Goal: Download file/media

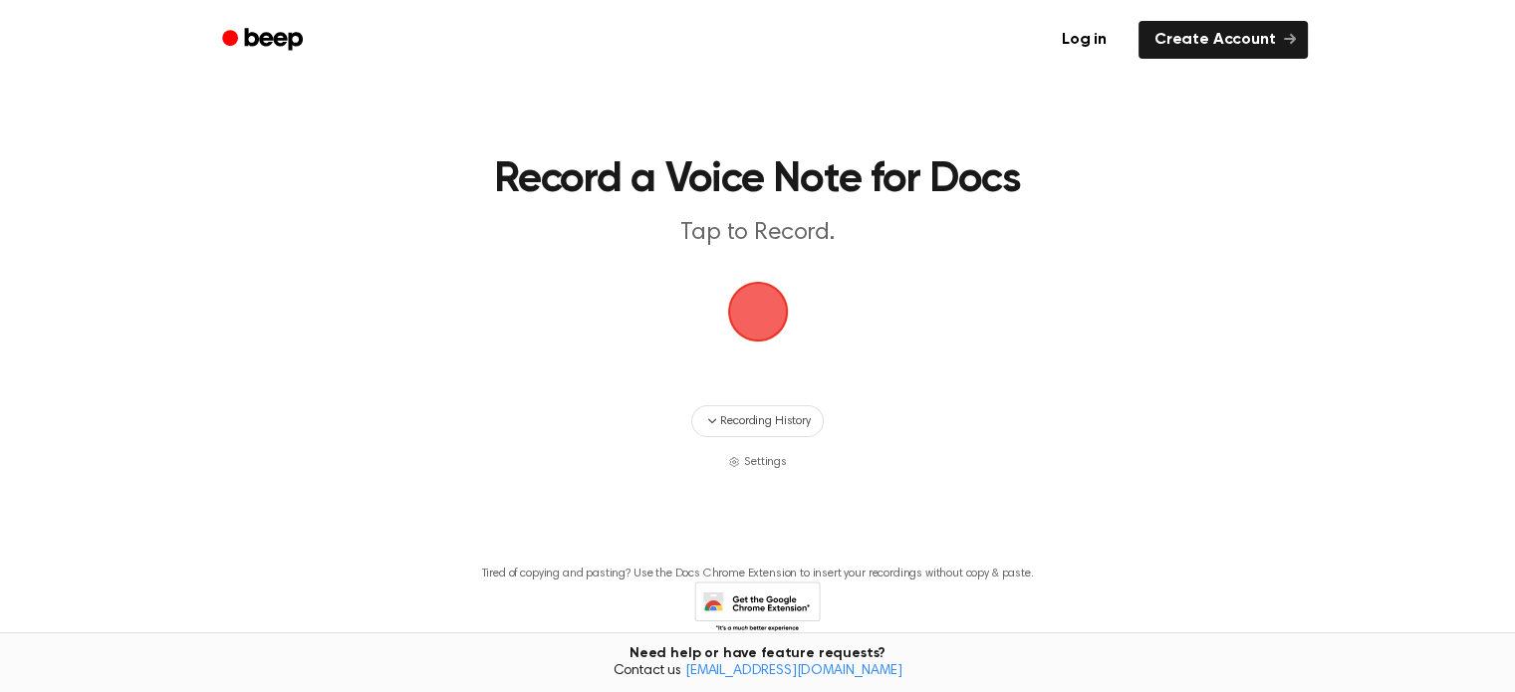
click at [766, 315] on span "button" at bounding box center [758, 312] width 88 height 88
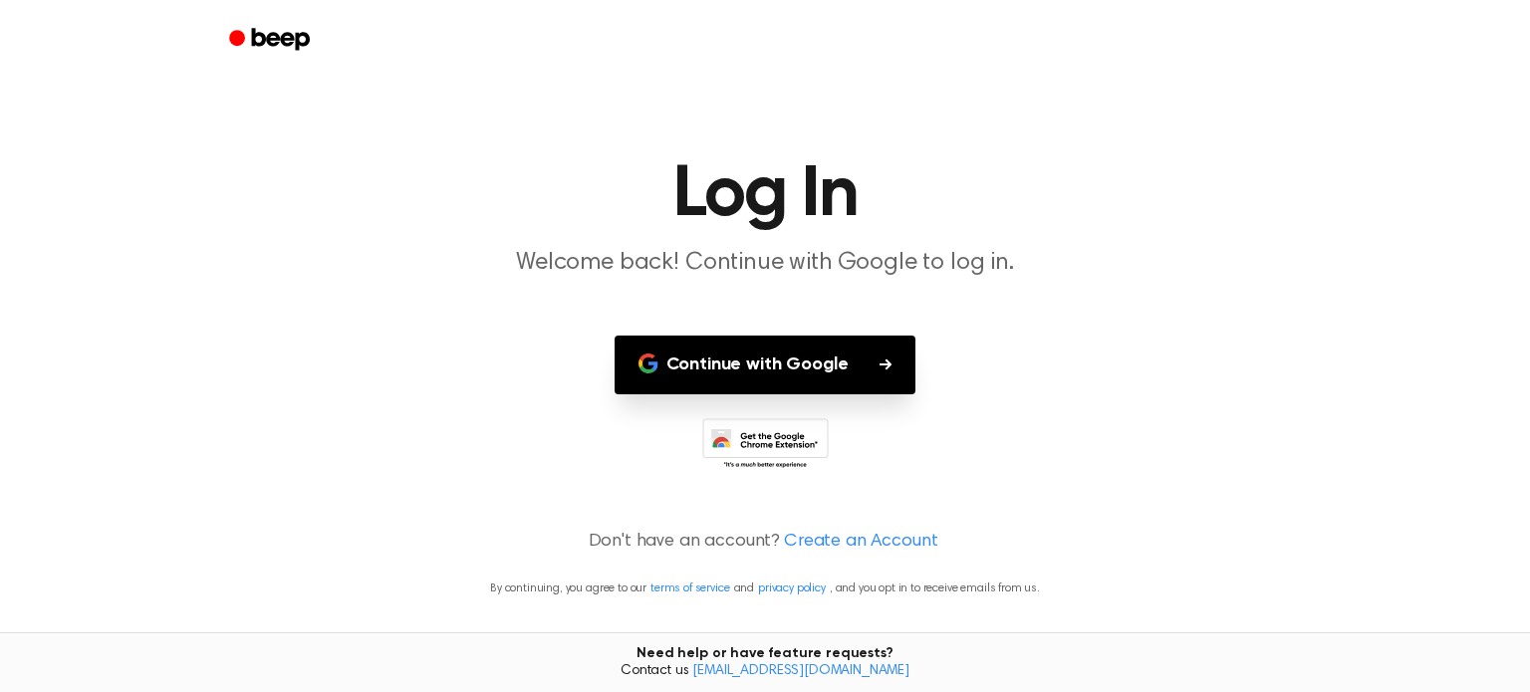
click at [824, 361] on button "Continue with Google" at bounding box center [766, 365] width 302 height 59
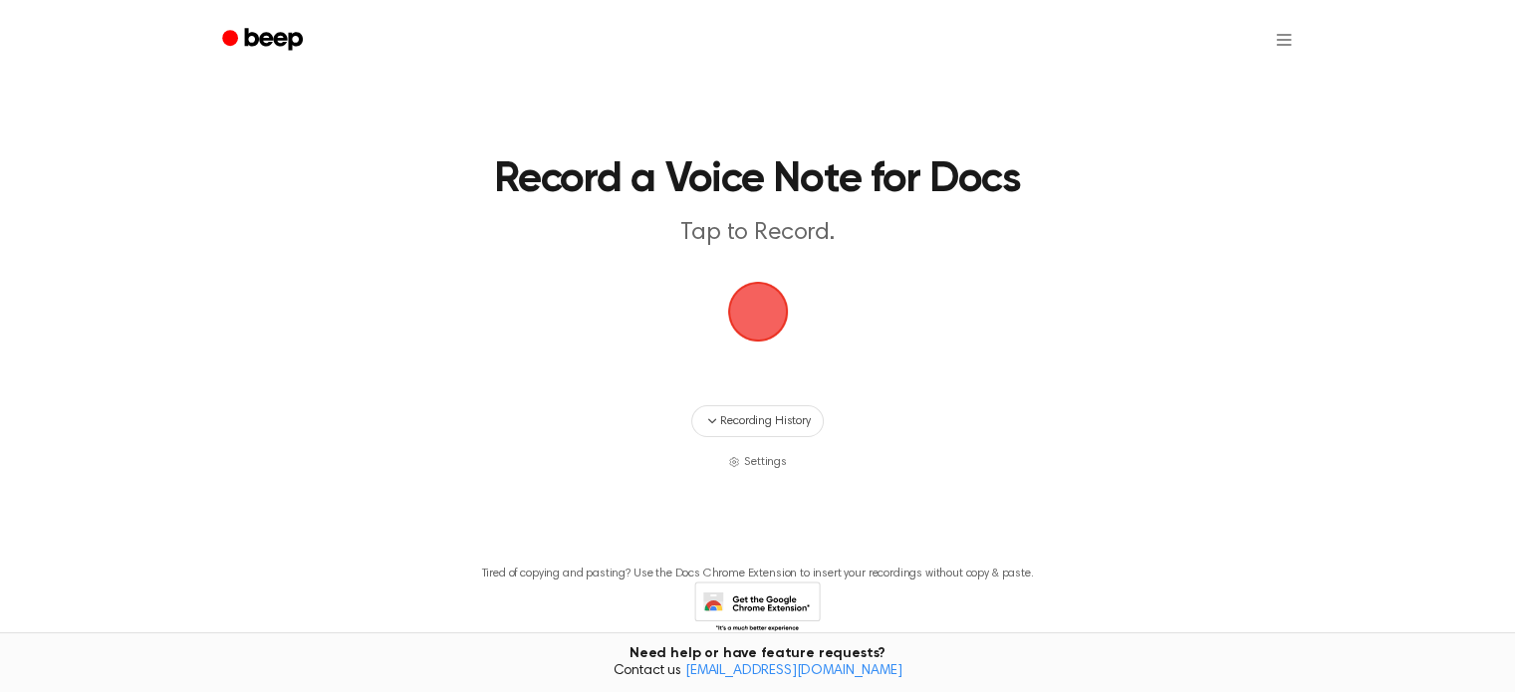
click at [777, 314] on span "button" at bounding box center [757, 312] width 65 height 65
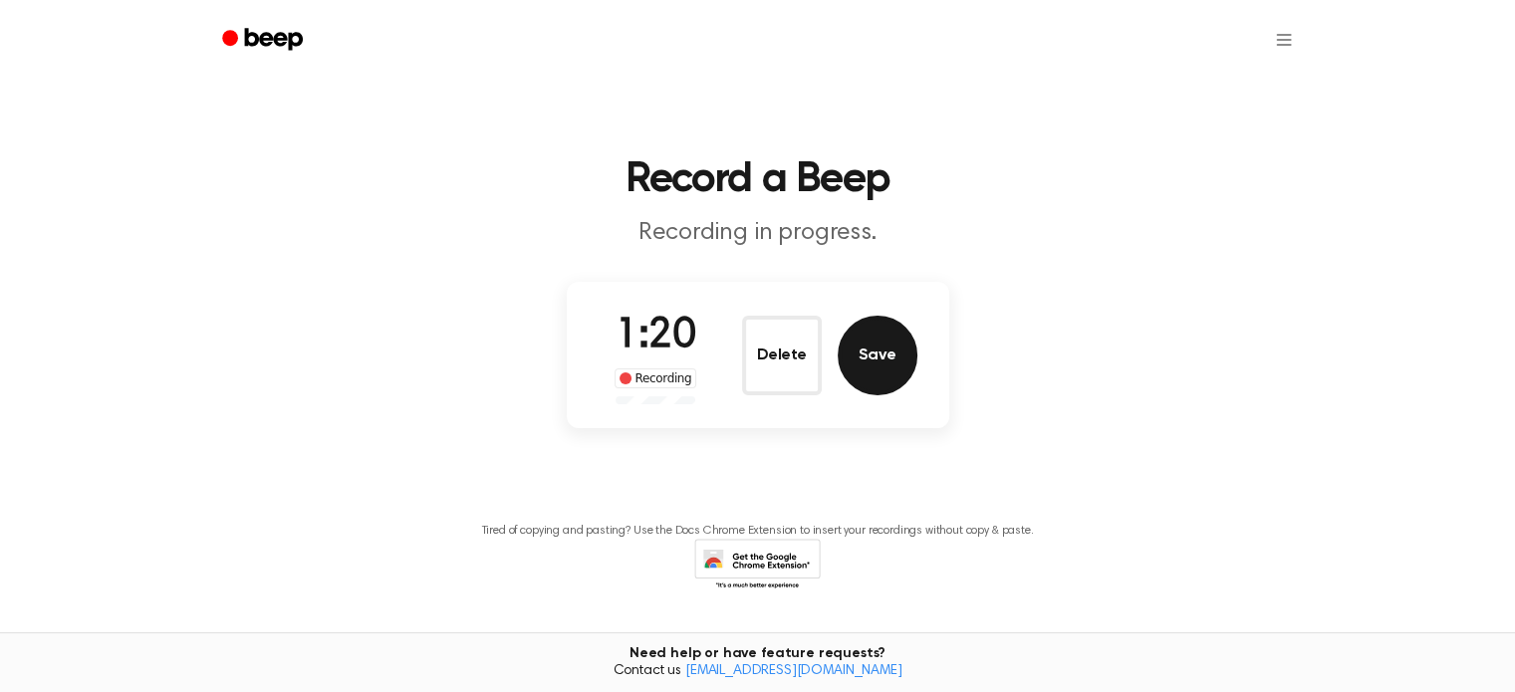
click at [873, 359] on button "Save" at bounding box center [878, 356] width 80 height 80
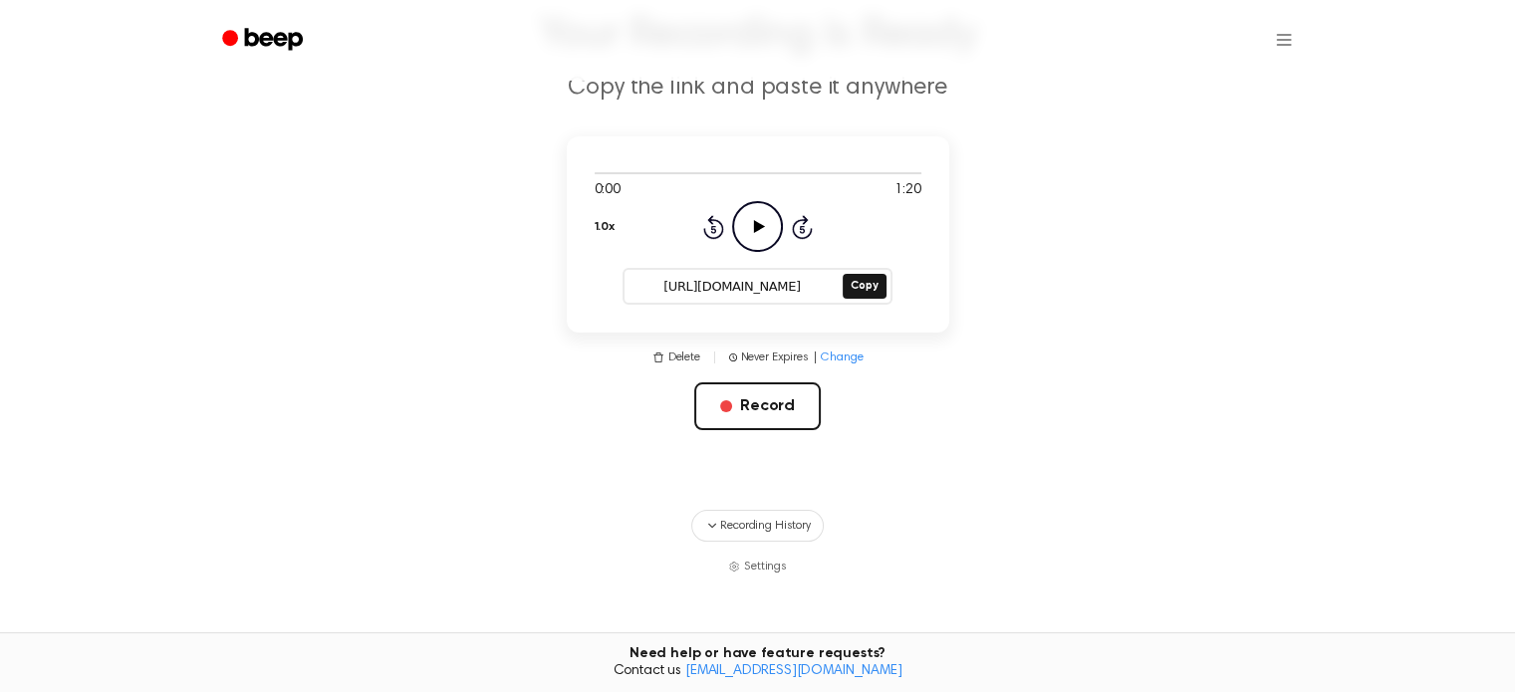
scroll to position [143, 0]
click at [867, 290] on button "Copy" at bounding box center [864, 288] width 43 height 25
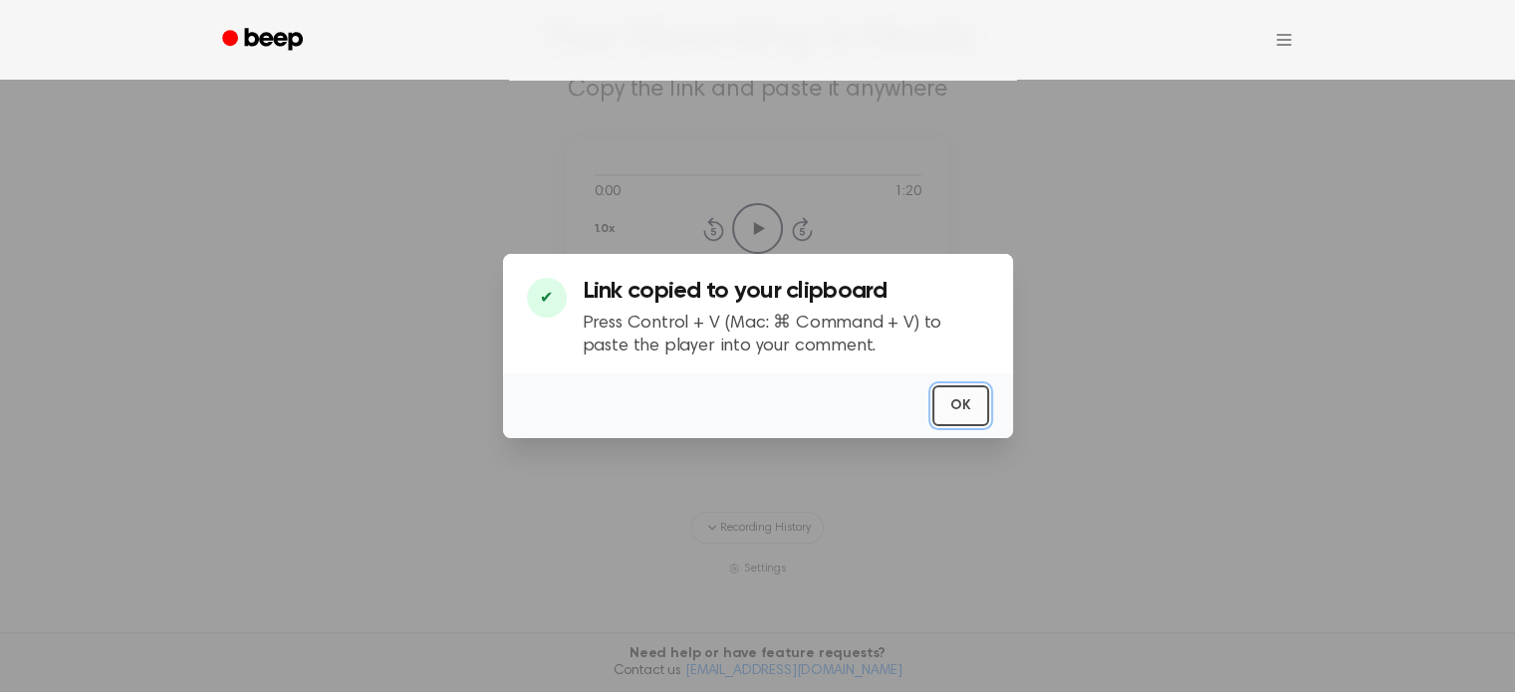
click at [962, 409] on button "OK" at bounding box center [961, 406] width 57 height 41
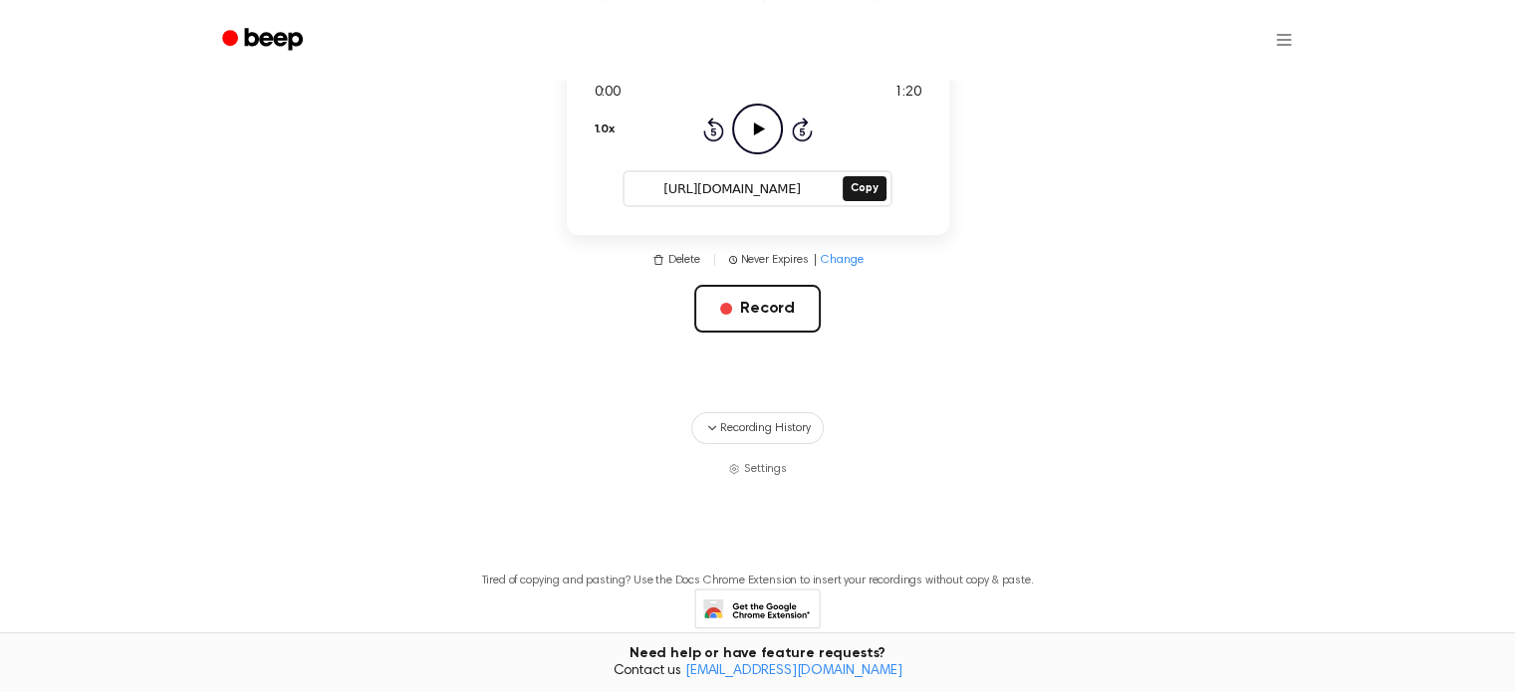
scroll to position [343, 0]
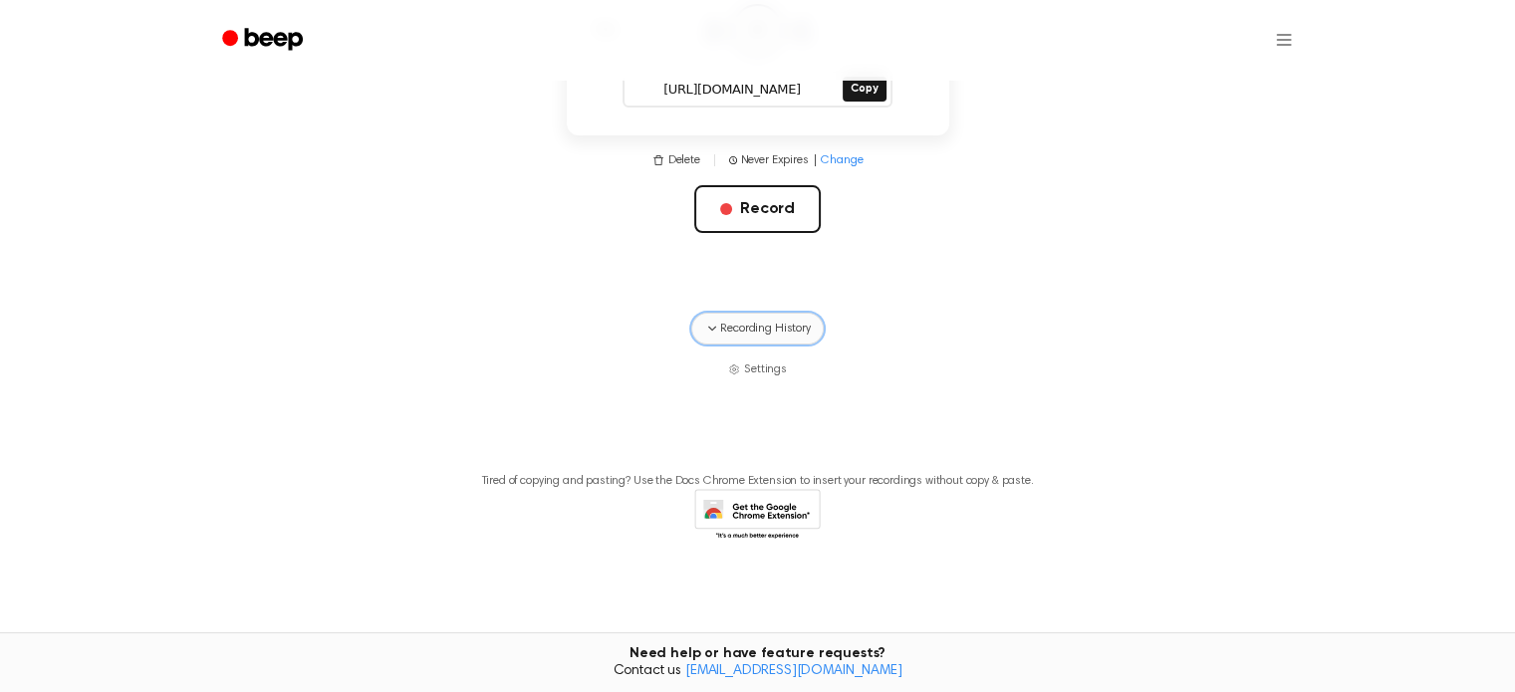
click at [726, 330] on span "Recording History" at bounding box center [765, 329] width 90 height 18
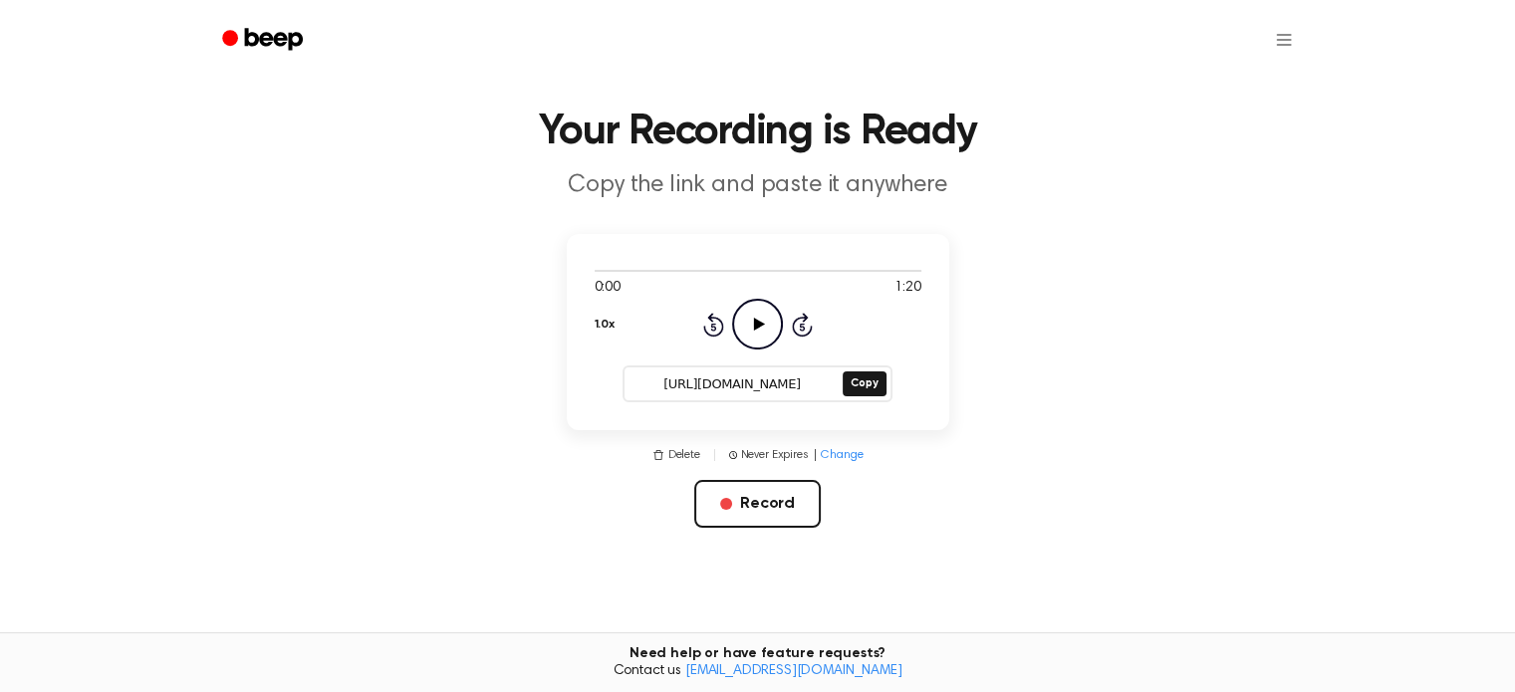
scroll to position [44, 0]
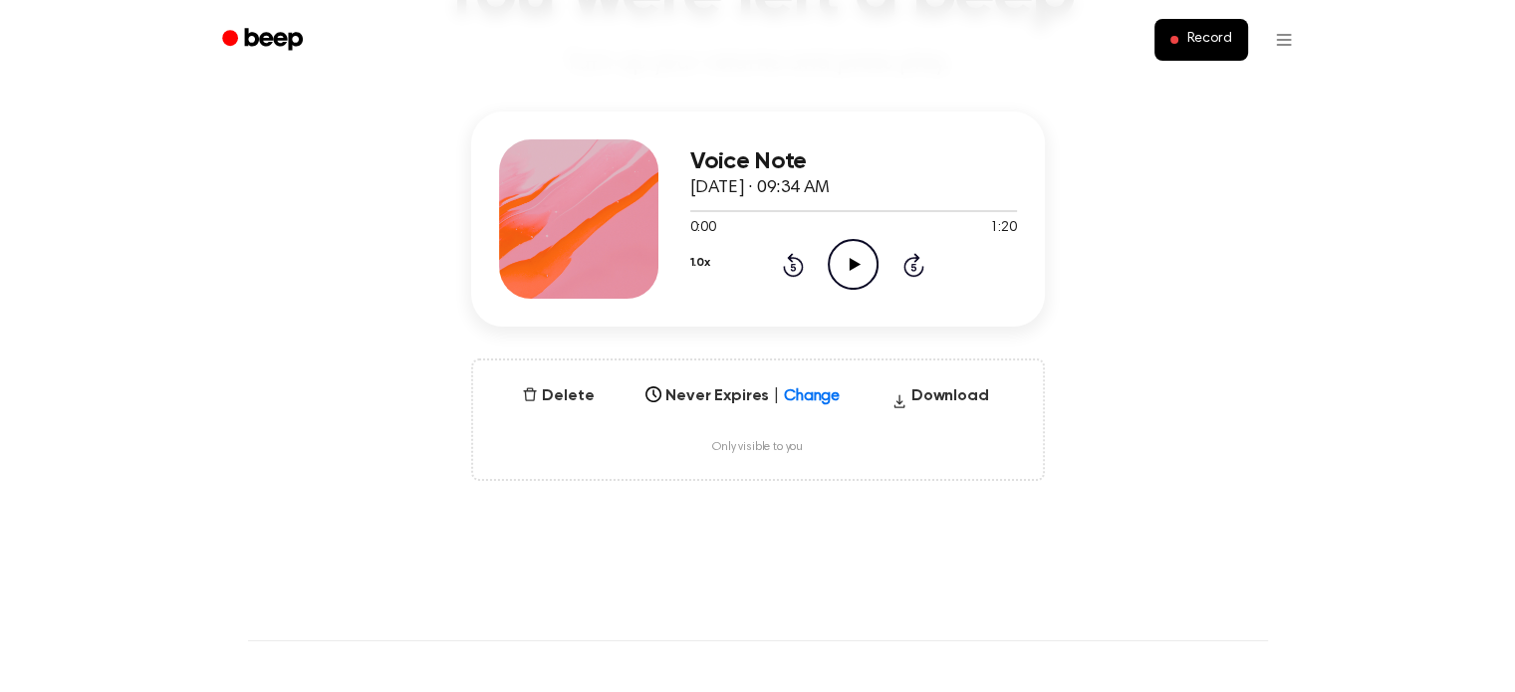
scroll to position [299, 0]
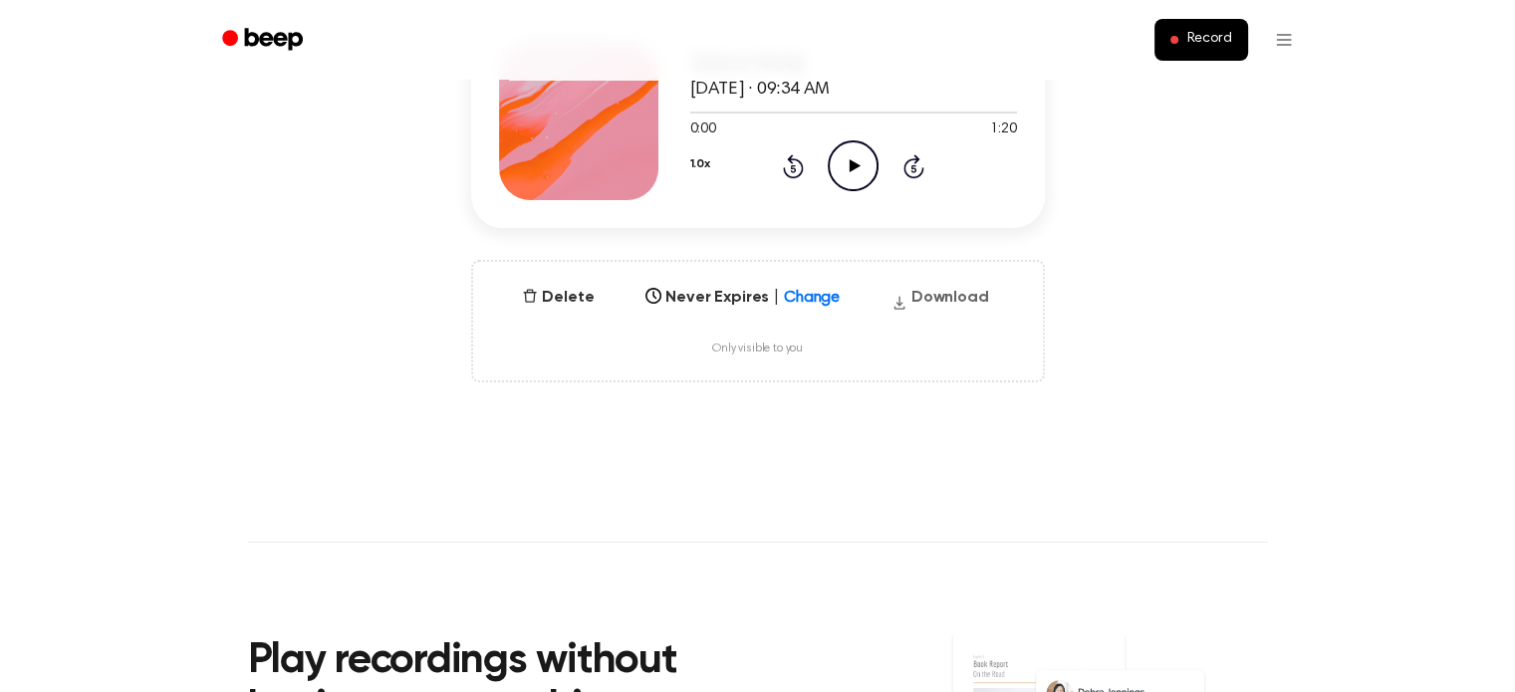
click at [927, 300] on button "Download" at bounding box center [941, 302] width 114 height 32
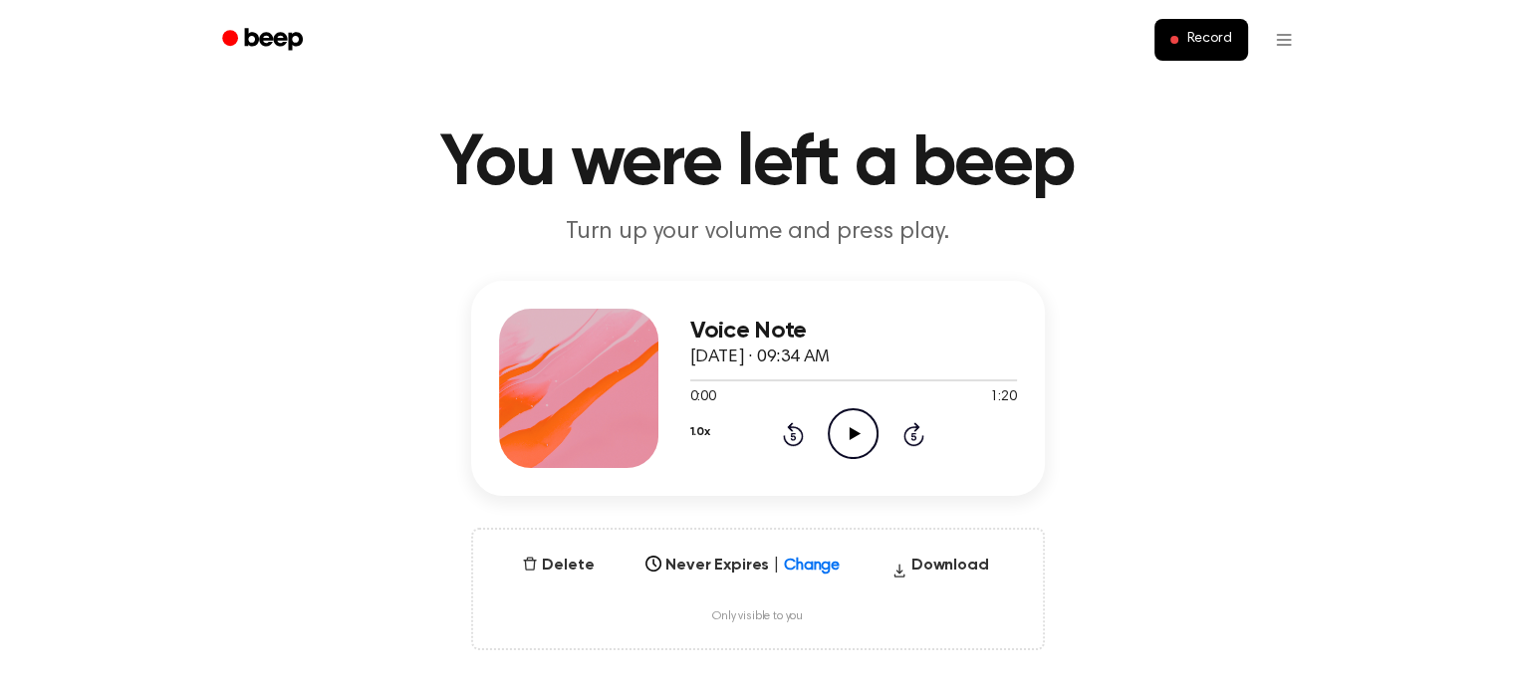
scroll to position [0, 0]
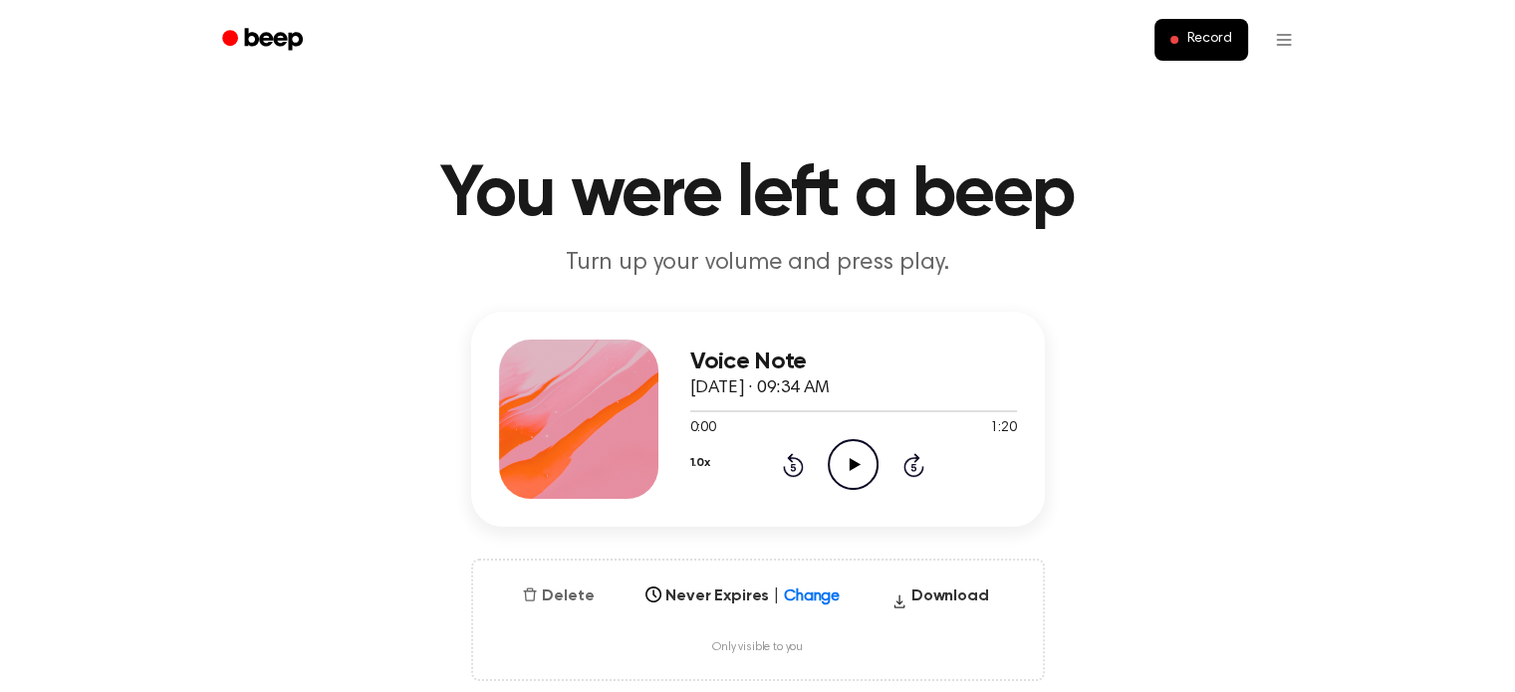
click at [566, 592] on button "Delete" at bounding box center [558, 597] width 88 height 24
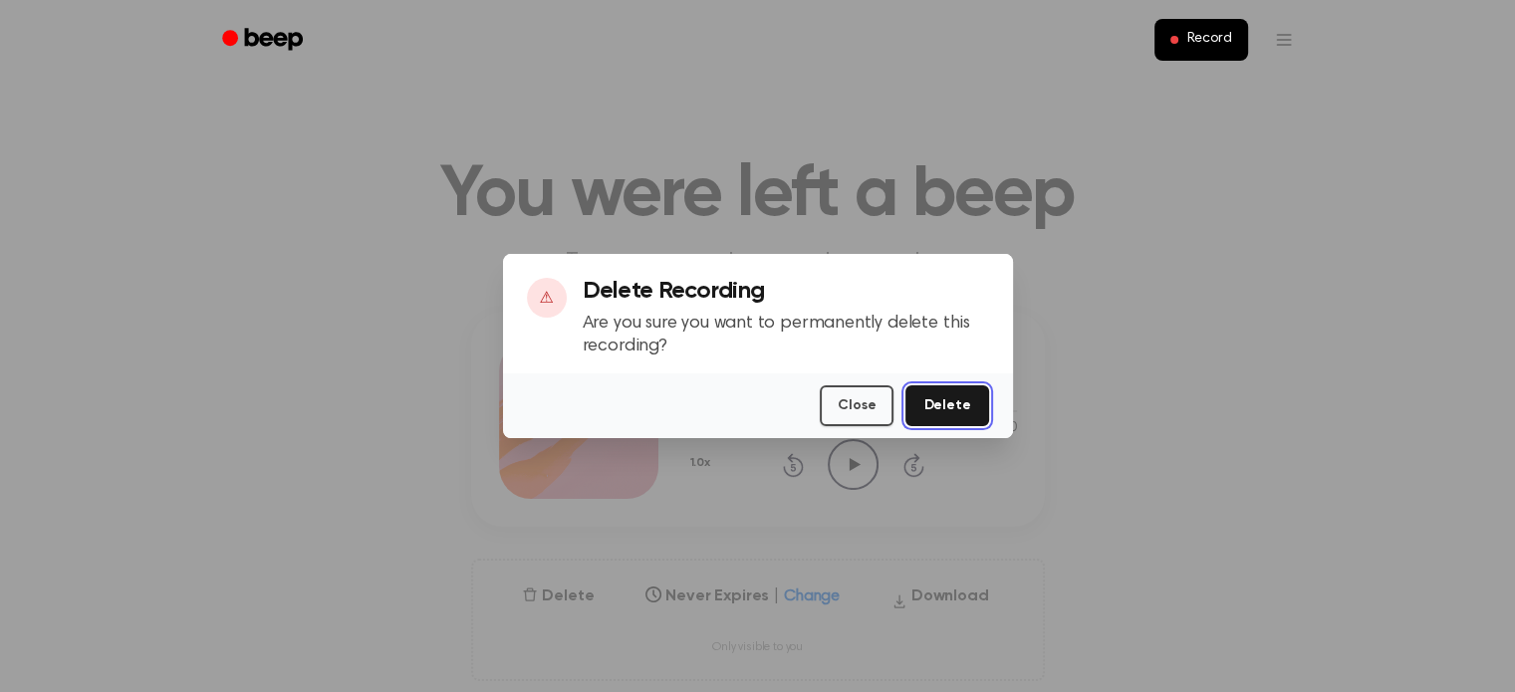
click at [945, 411] on button "Delete" at bounding box center [947, 406] width 83 height 41
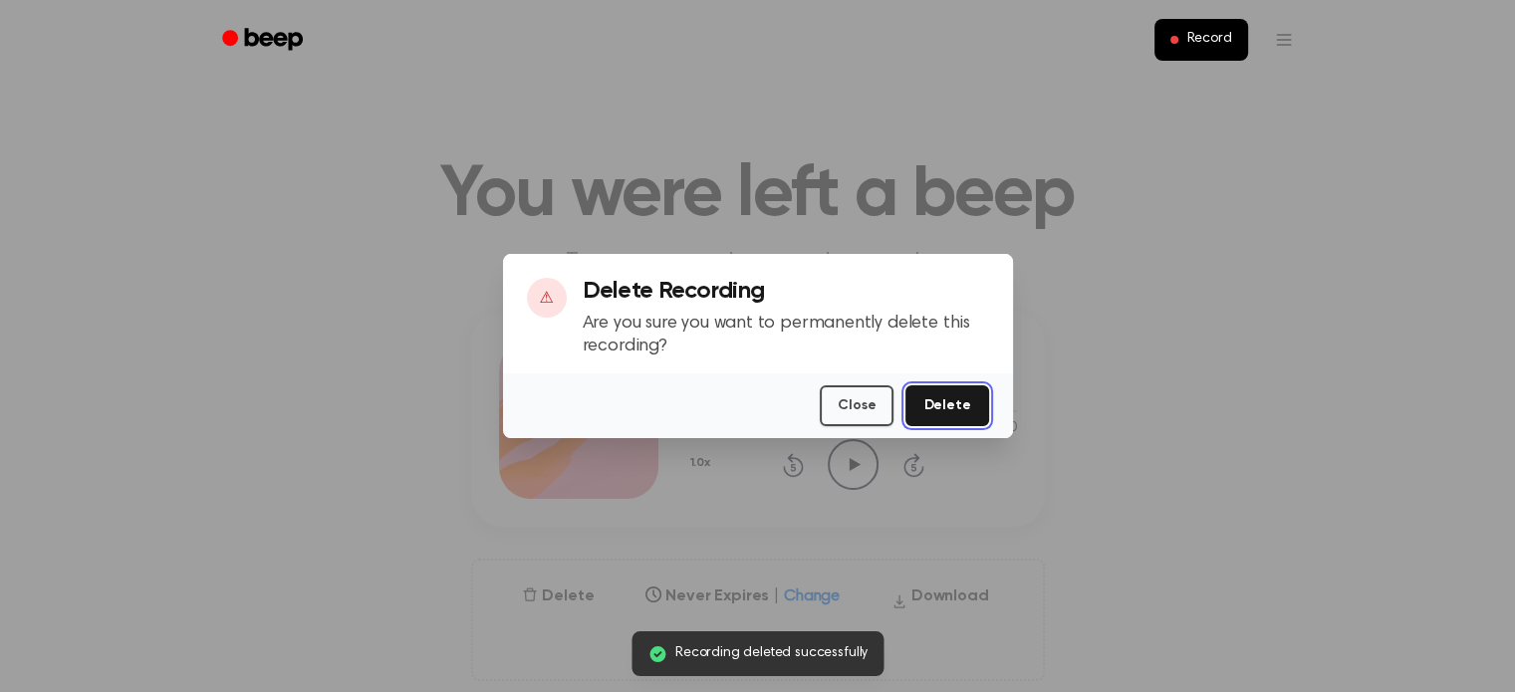
click at [956, 410] on button "Delete" at bounding box center [947, 406] width 83 height 41
